Goal: Task Accomplishment & Management: Use online tool/utility

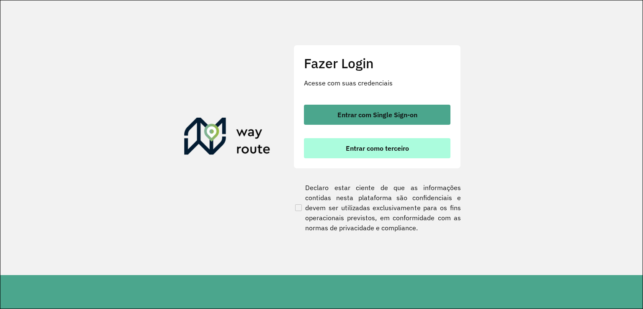
click at [387, 153] on button "Entrar como terceiro" at bounding box center [377, 148] width 147 height 20
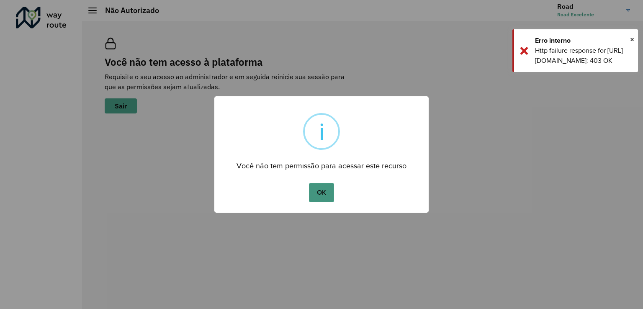
click at [315, 189] on button "OK" at bounding box center [321, 192] width 25 height 19
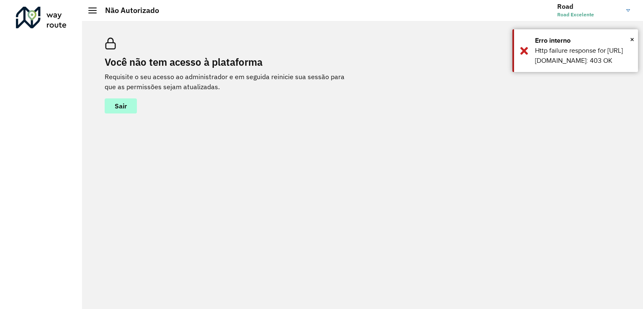
click at [126, 106] on span "Sair" at bounding box center [121, 106] width 12 height 7
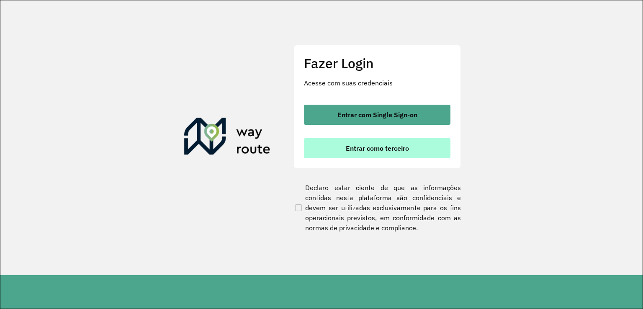
click at [392, 138] on button "Entrar como terceiro" at bounding box center [377, 148] width 147 height 20
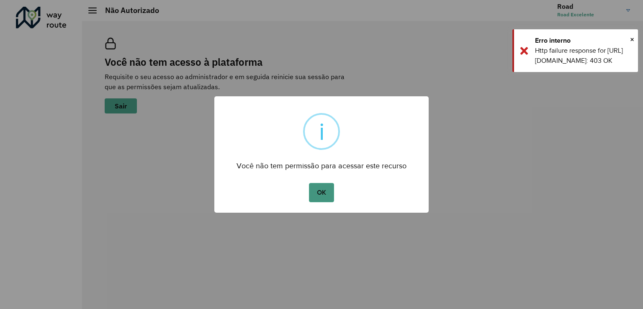
click at [322, 191] on button "OK" at bounding box center [321, 192] width 25 height 19
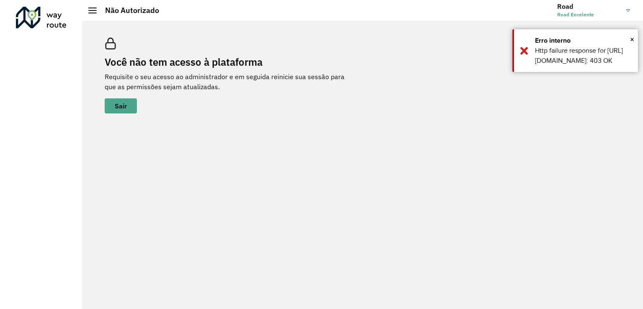
click at [392, 89] on div "Você não tem acesso à plataforma Requisite o seu acesso ao administrador e em s…" at bounding box center [363, 76] width 536 height 96
click at [616, 12] on span "Road Excelente" at bounding box center [589, 15] width 63 height 8
click at [634, 41] on span "×" at bounding box center [632, 39] width 4 height 13
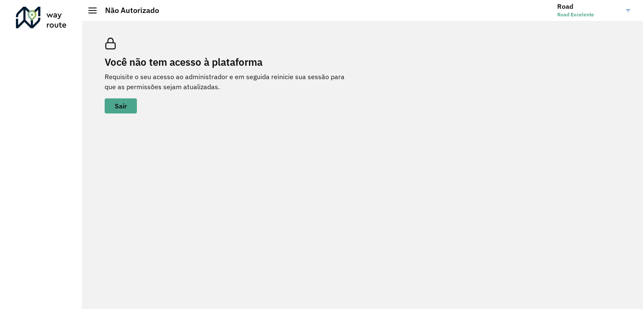
click at [618, 9] on h3 "Road" at bounding box center [589, 7] width 63 height 8
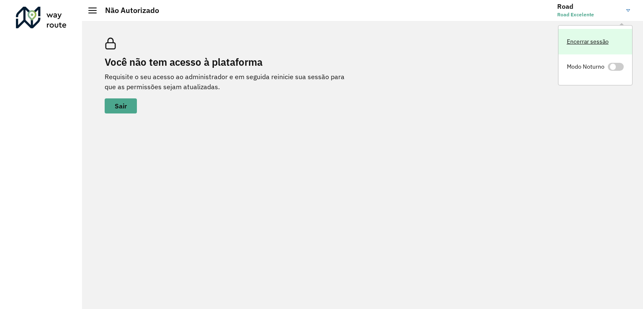
click at [589, 43] on link "Encerrar sessão" at bounding box center [596, 42] width 74 height 26
